Goal: Contribute content: Add original content to the website for others to see

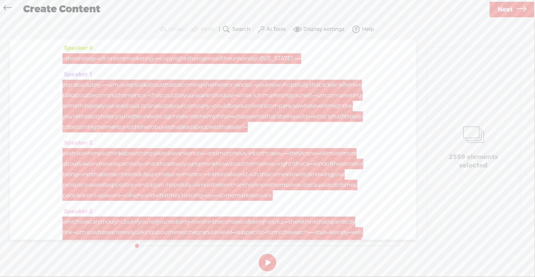
click at [2, 7] on link at bounding box center [9, 8] width 16 height 14
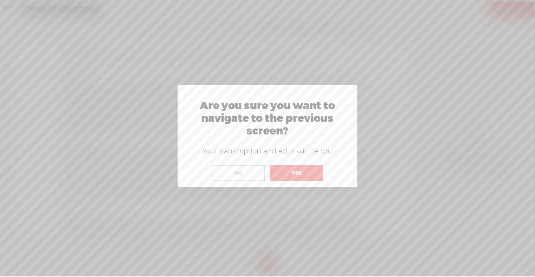
click at [283, 174] on button "Yes" at bounding box center [296, 173] width 53 height 16
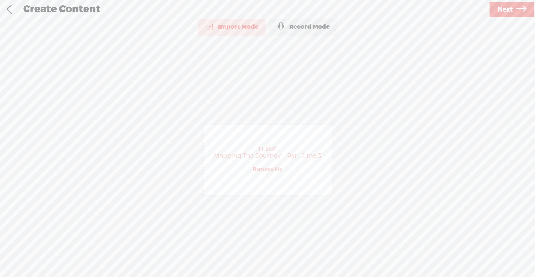
click at [269, 169] on link "Remove file" at bounding box center [267, 169] width 29 height 6
click at [259, 147] on span "Click to browse , or drag & drop your audio or video file here (File duration m…" at bounding box center [267, 160] width 129 height 72
click at [266, 140] on div at bounding box center [267, 146] width 14 height 14
click at [507, 9] on span "Next" at bounding box center [504, 10] width 15 height 18
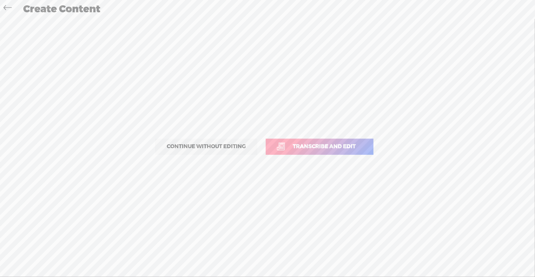
click at [355, 148] on span "Transcribe and edit" at bounding box center [324, 146] width 78 height 8
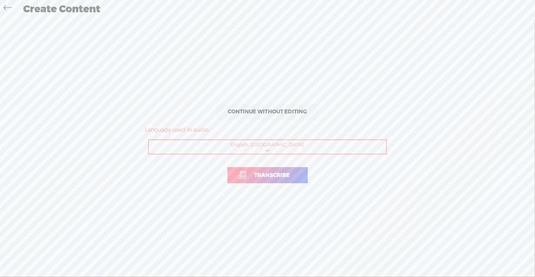
click at [251, 177] on span "Transcribe" at bounding box center [272, 175] width 50 height 8
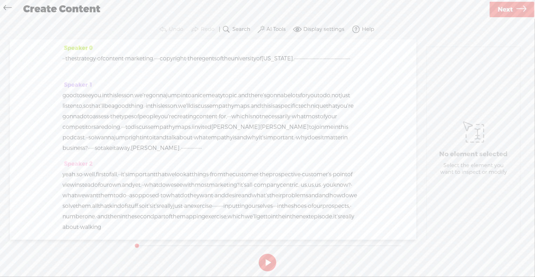
click at [96, 123] on span "competitors" at bounding box center [78, 127] width 33 height 11
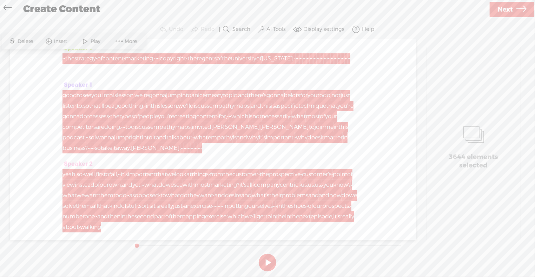
click at [212, 159] on div "Speaker 1 good to see you. in this lesson, we're gonna jump into a [GEOGRAPHIC_…" at bounding box center [212, 119] width 301 height 79
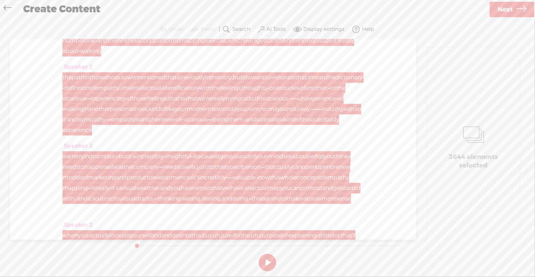
scroll to position [177, 0]
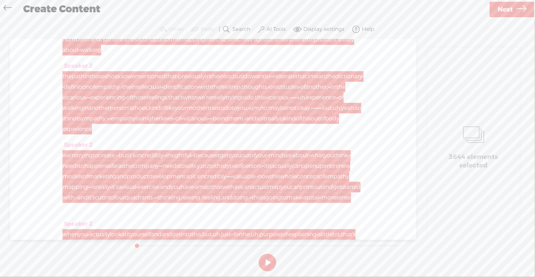
click at [108, 124] on span "·" at bounding box center [107, 118] width 1 height 11
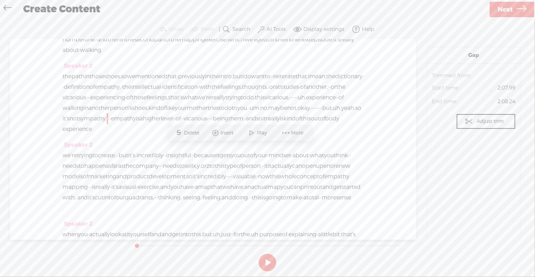
click at [7, 7] on icon at bounding box center [8, 9] width 8 height 16
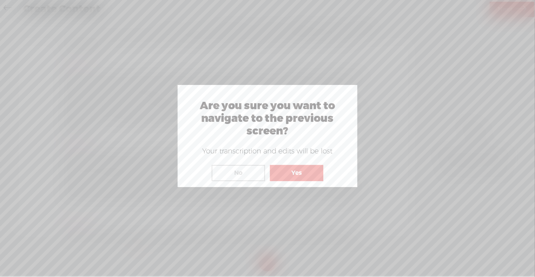
click at [294, 174] on button "Yes" at bounding box center [296, 173] width 53 height 16
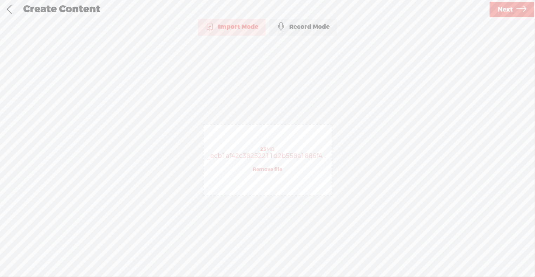
click at [272, 169] on link "Remove file" at bounding box center [267, 169] width 29 height 6
click at [227, 173] on div "(File duration must be less than 90 minutes)" at bounding box center [267, 174] width 121 height 6
click at [280, 153] on span "Click to browse , or drag & drop your audio or video file here (File duration m…" at bounding box center [267, 160] width 129 height 72
click at [501, 5] on span "Next" at bounding box center [504, 10] width 15 height 18
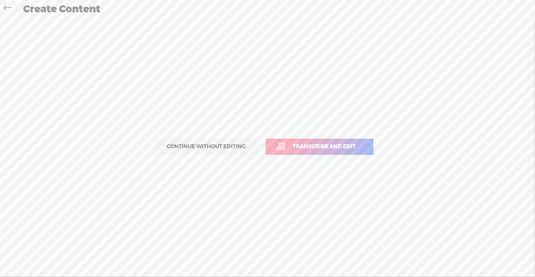
click at [334, 153] on link "Transcribe and edit" at bounding box center [320, 147] width 108 height 16
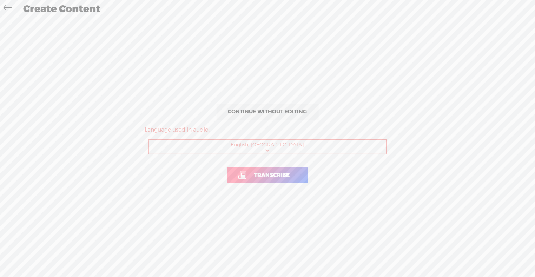
click at [309, 164] on p "Transcribe" at bounding box center [268, 175] width 246 height 31
click at [297, 172] on link "Transcribe" at bounding box center [267, 175] width 80 height 16
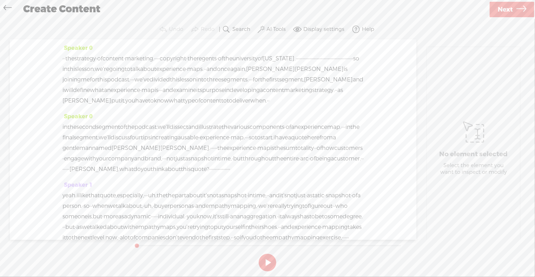
click at [155, 143] on span "in" at bounding box center [152, 137] width 5 height 11
